Goal: Transaction & Acquisition: Purchase product/service

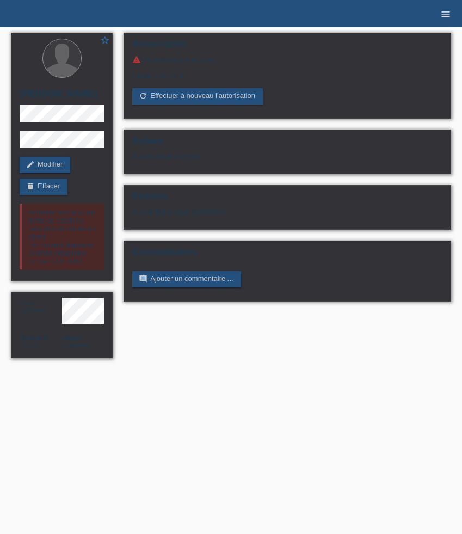
click at [439, 14] on link "menu" at bounding box center [446, 13] width 22 height 7
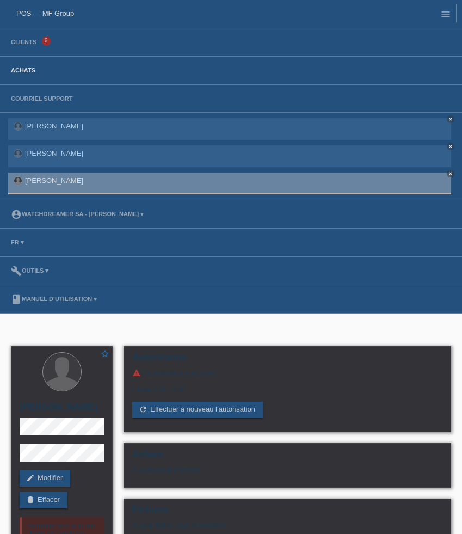
click at [23, 72] on link "Achats" at bounding box center [22, 70] width 35 height 7
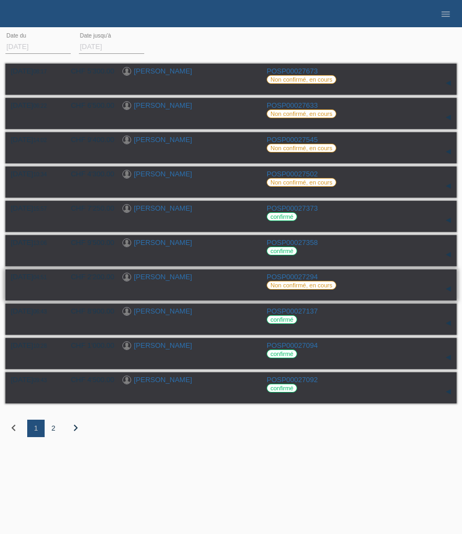
click at [158, 278] on link "[PERSON_NAME]" at bounding box center [163, 276] width 58 height 8
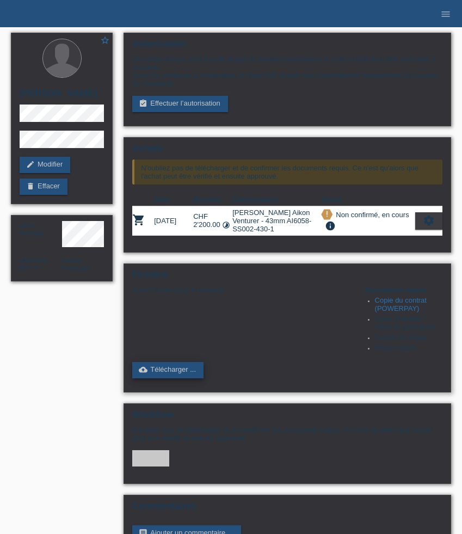
click at [172, 378] on link "cloud_upload Télécharger ..." at bounding box center [167, 370] width 71 height 16
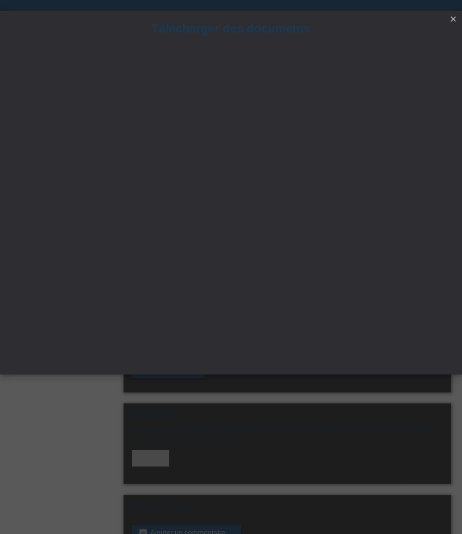
click at [457, 19] on icon "close" at bounding box center [453, 19] width 9 height 9
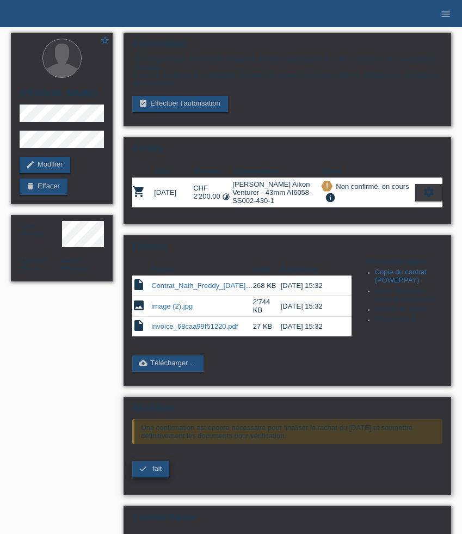
click at [158, 472] on span "fait" at bounding box center [156, 468] width 9 height 8
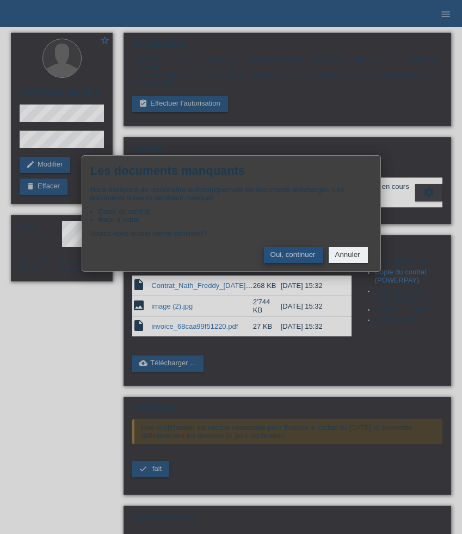
click at [300, 259] on button "Oui, continuer" at bounding box center [293, 255] width 59 height 16
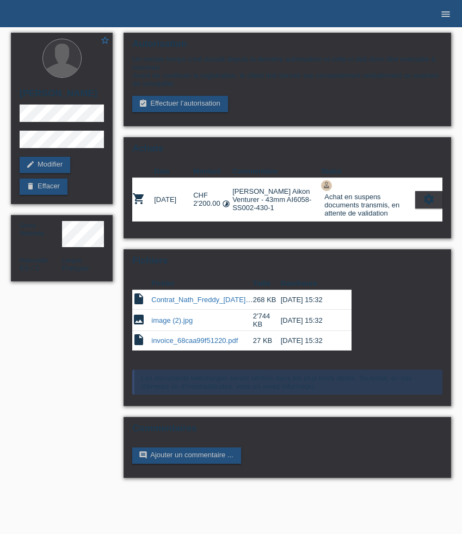
click at [444, 18] on icon "menu" at bounding box center [445, 14] width 11 height 11
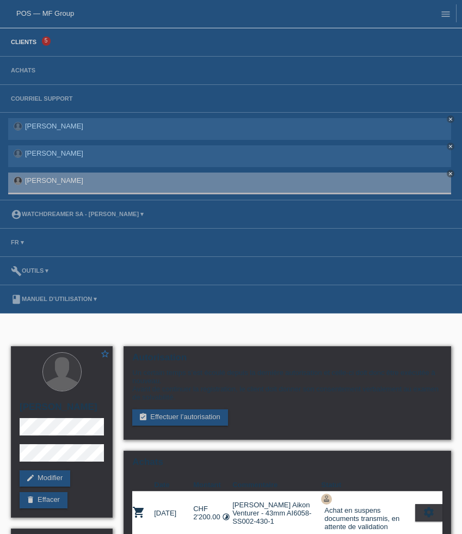
click at [33, 43] on link "Clients" at bounding box center [23, 42] width 36 height 7
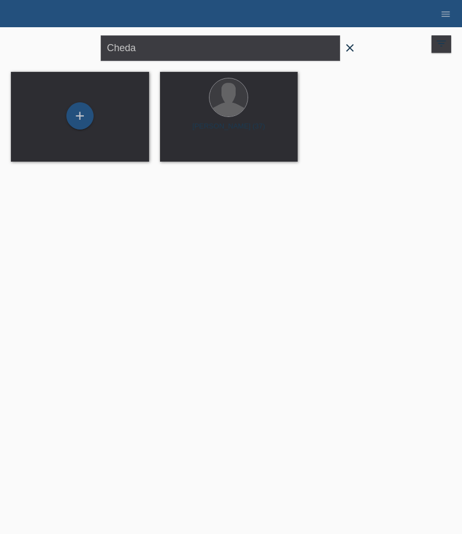
click at [355, 46] on icon "close" at bounding box center [349, 47] width 13 height 13
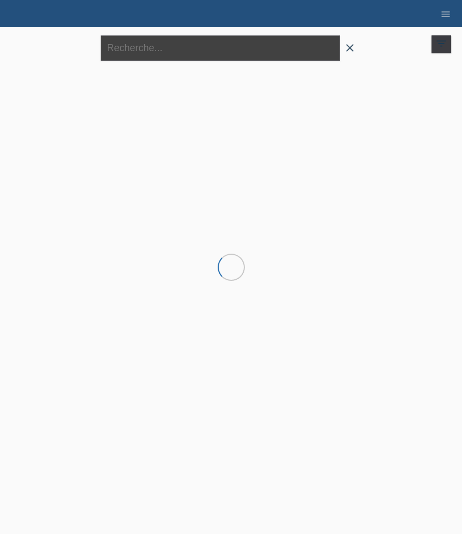
click at [263, 46] on input "text" at bounding box center [220, 48] width 239 height 26
paste input "[PERSON_NAME]"
type input "[PERSON_NAME]"
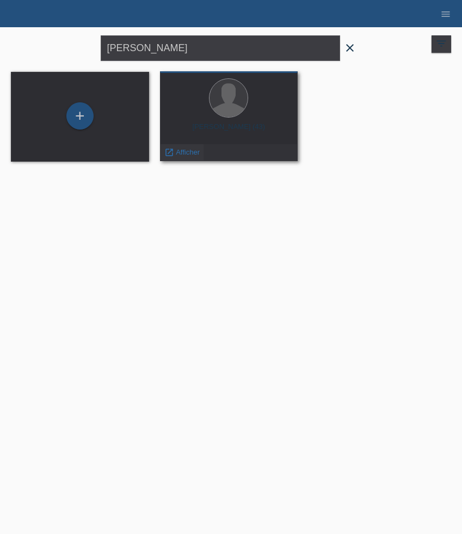
click at [183, 148] on span "Afficher" at bounding box center [188, 152] width 24 height 8
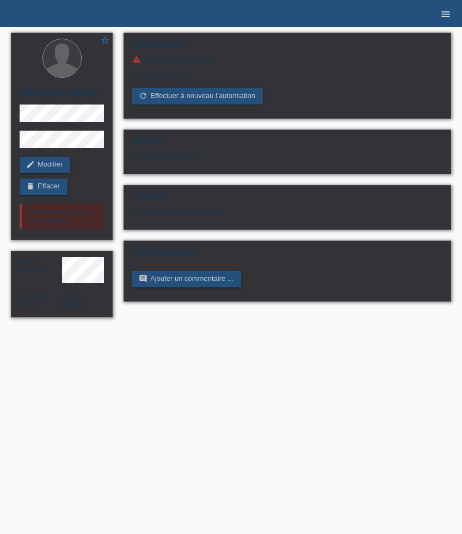
click at [442, 18] on icon "menu" at bounding box center [445, 14] width 11 height 11
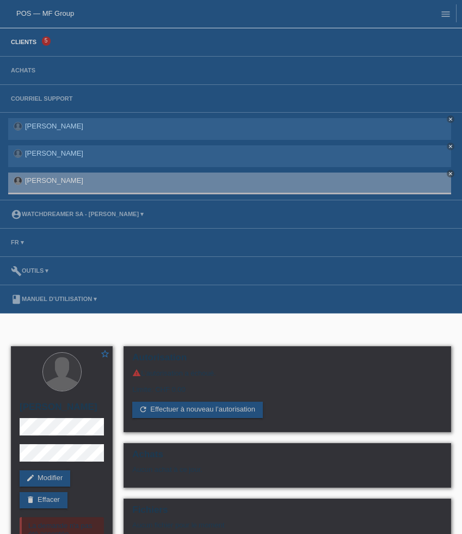
click at [30, 45] on link "Clients" at bounding box center [23, 42] width 36 height 7
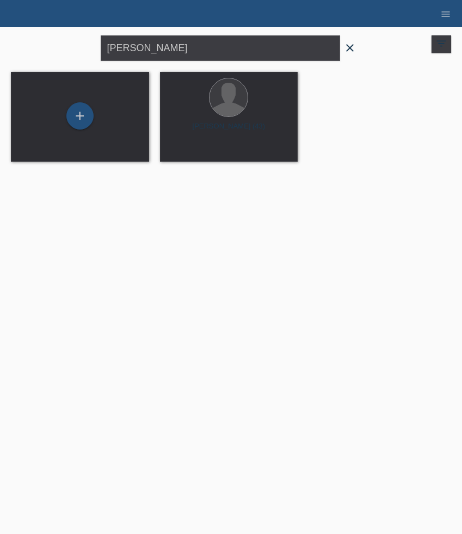
click at [352, 51] on icon "close" at bounding box center [349, 47] width 13 height 13
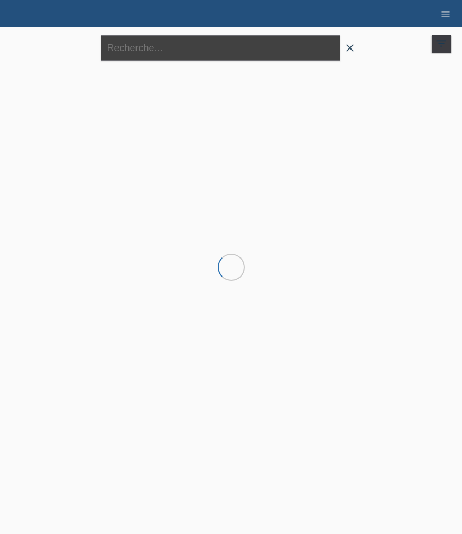
click at [289, 51] on input "text" at bounding box center [220, 48] width 239 height 26
paste input "Gineva"
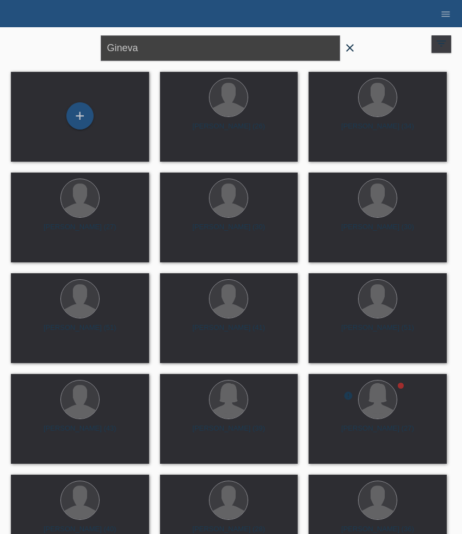
type input "Gineva"
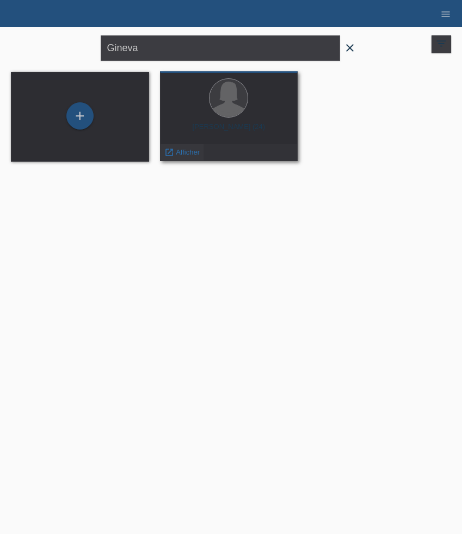
click at [189, 151] on span "Afficher" at bounding box center [188, 152] width 24 height 8
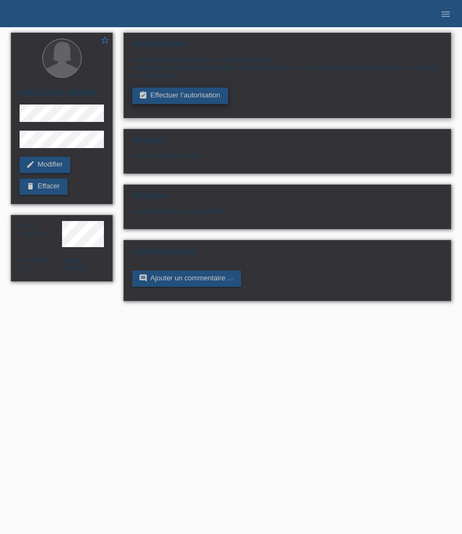
click at [183, 98] on link "assignment_turned_in Effectuer l’autorisation" at bounding box center [179, 96] width 95 height 16
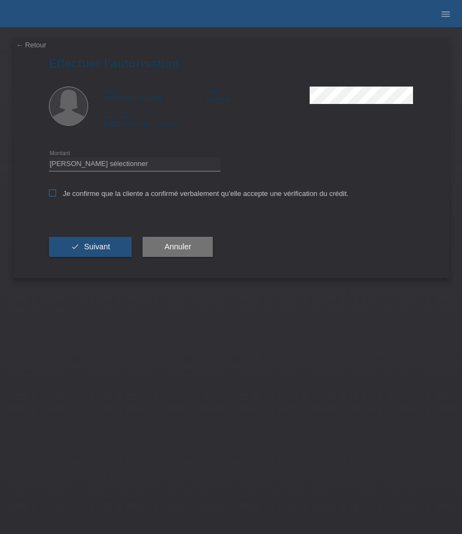
click at [83, 194] on label "Je confirme que la cliente a confirmé verbalement qu'elle accepte une vérificat…" at bounding box center [199, 193] width 300 height 8
click at [56, 194] on input "Je confirme que la cliente a confirmé verbalement qu'elle accepte une vérificat…" at bounding box center [52, 192] width 7 height 7
checkbox input "true"
click at [89, 164] on select "Veuillez sélectionner CHF 1.00 - CHF 499.00 CHF 500.00 - CHF 1'999.00 CHF 2'000…" at bounding box center [134, 163] width 171 height 13
select select "3"
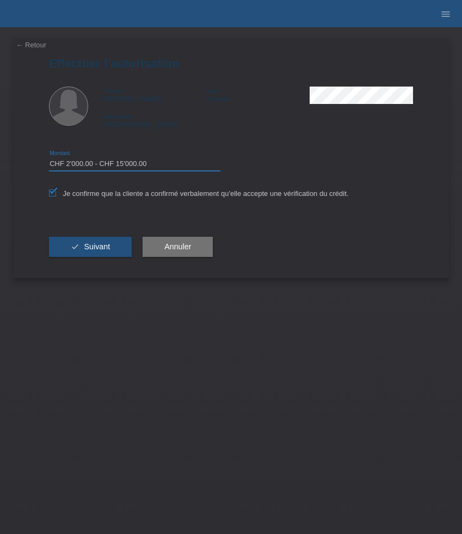
click at [49, 159] on select "Veuillez sélectionner CHF 1.00 - CHF 499.00 CHF 500.00 - CHF 1'999.00 CHF 2'000…" at bounding box center [134, 163] width 171 height 13
click at [105, 247] on span "Suivant" at bounding box center [97, 246] width 26 height 9
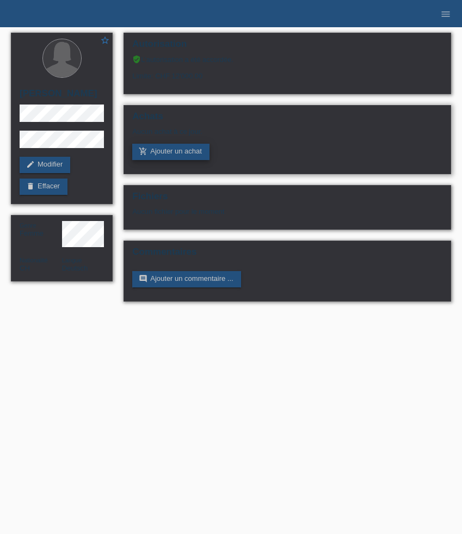
click at [182, 156] on link "add_shopping_cart Ajouter un achat" at bounding box center [170, 152] width 77 height 16
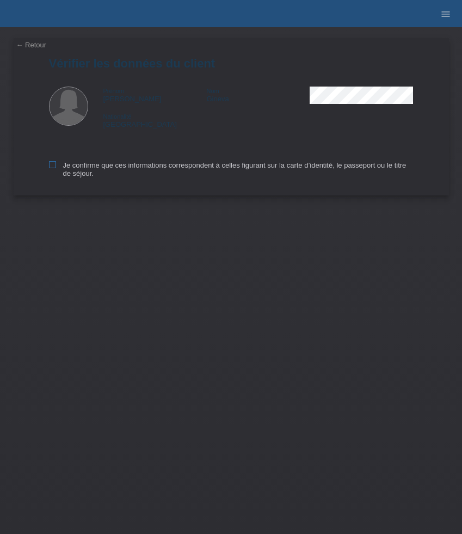
click at [65, 168] on label "Je confirme que ces informations correspondent à celles figurant sur la carte d…" at bounding box center [231, 169] width 364 height 16
click at [56, 168] on input "Je confirme que ces informations correspondent à celles figurant sur la carte d…" at bounding box center [52, 164] width 7 height 7
checkbox input "true"
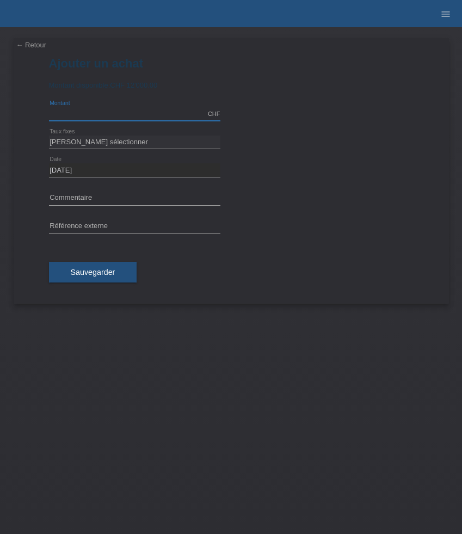
click at [107, 114] on input "text" at bounding box center [134, 114] width 171 height 14
type input "7600.00"
click at [85, 139] on select "Veuillez sélectionner 6 versements 12 versements 24 versements 36 versements 48…" at bounding box center [134, 141] width 171 height 13
select select "626"
click at [49, 135] on select "Veuillez sélectionner 6 versements 12 versements 24 versements 36 versements 48…" at bounding box center [134, 141] width 171 height 13
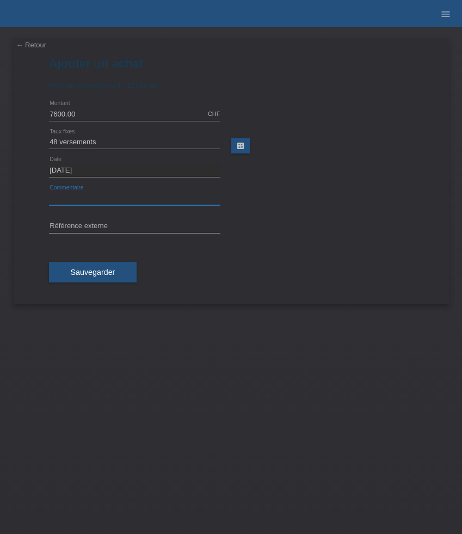
click at [71, 194] on input "text" at bounding box center [134, 198] width 171 height 14
paste input "Hublot Classic Fusion Titanium Green - 42mm [DOMAIN_NAME]"
type input "Hublot Classic Fusion Titanium Green - 42mm [DOMAIN_NAME]"
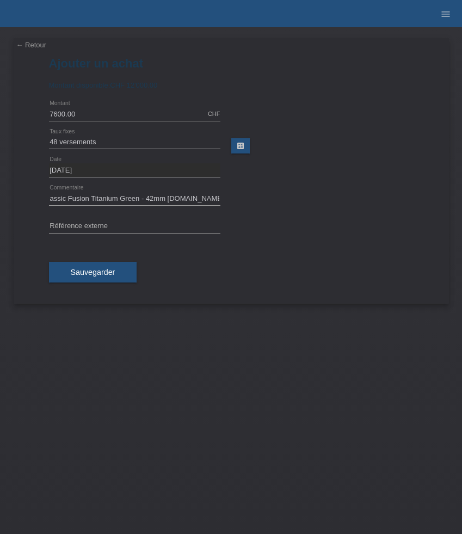
scroll to position [0, 0]
click at [132, 227] on input "text" at bounding box center [134, 227] width 171 height 14
paste input "523836"
type input "523836"
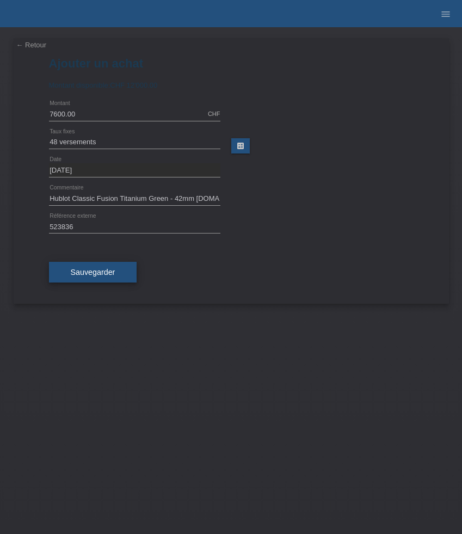
click at [94, 280] on button "Sauvegarder" at bounding box center [93, 272] width 88 height 21
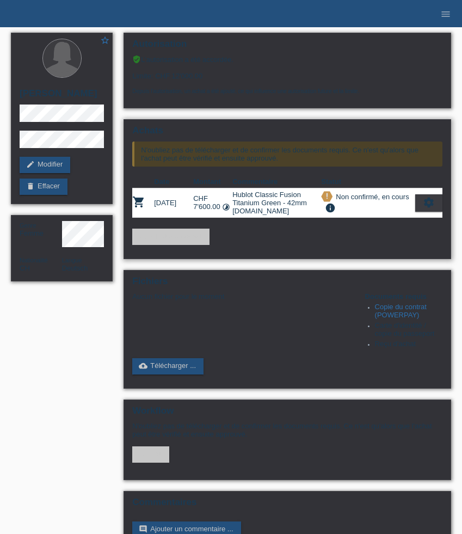
click at [431, 208] on icon "settings" at bounding box center [429, 202] width 12 height 12
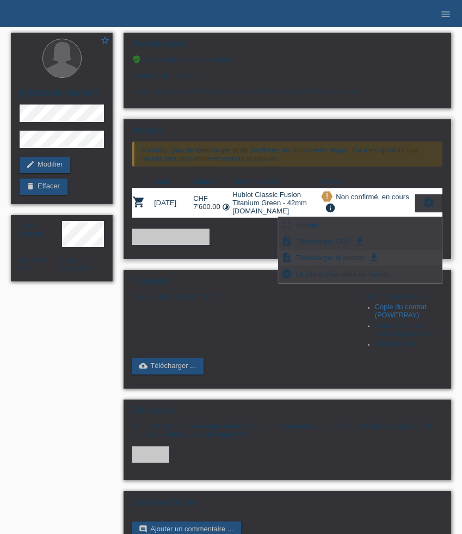
click at [355, 258] on span "Télécharger le contrat" at bounding box center [330, 257] width 72 height 13
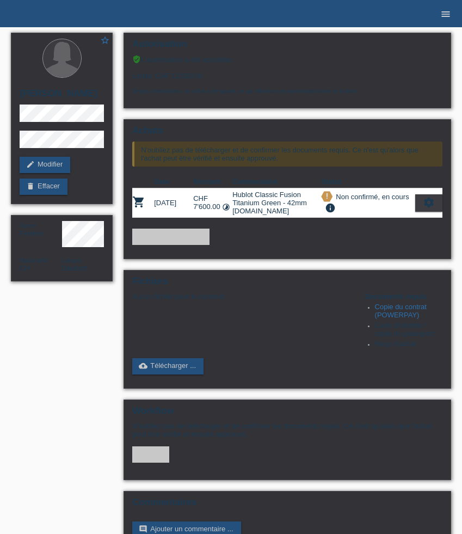
click at [444, 10] on icon "menu" at bounding box center [445, 14] width 11 height 11
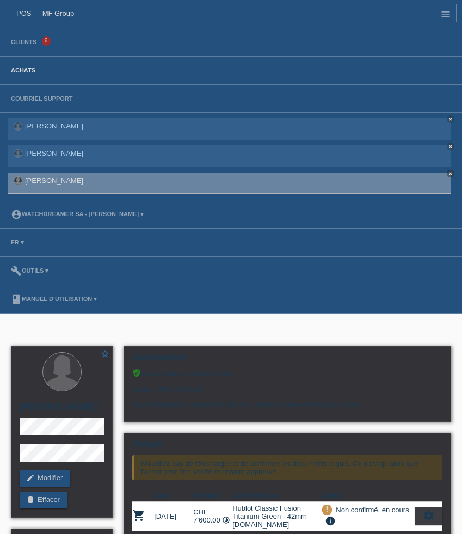
click at [27, 70] on link "Achats" at bounding box center [22, 70] width 35 height 7
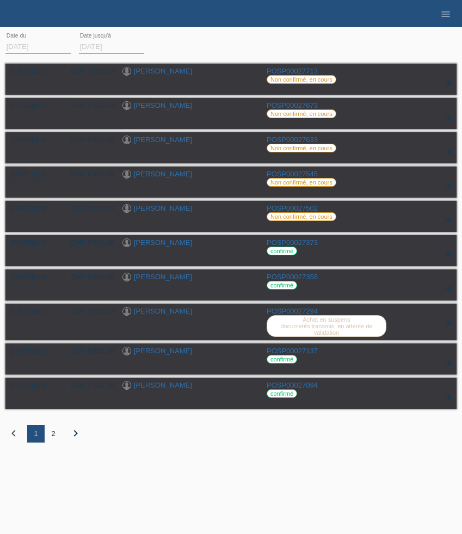
click at [53, 441] on div "2" at bounding box center [53, 433] width 17 height 17
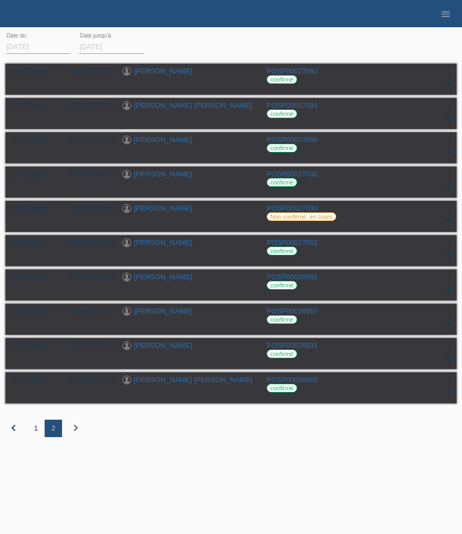
click at [33, 433] on div "1" at bounding box center [35, 427] width 17 height 17
